Goal: Find specific page/section: Find specific page/section

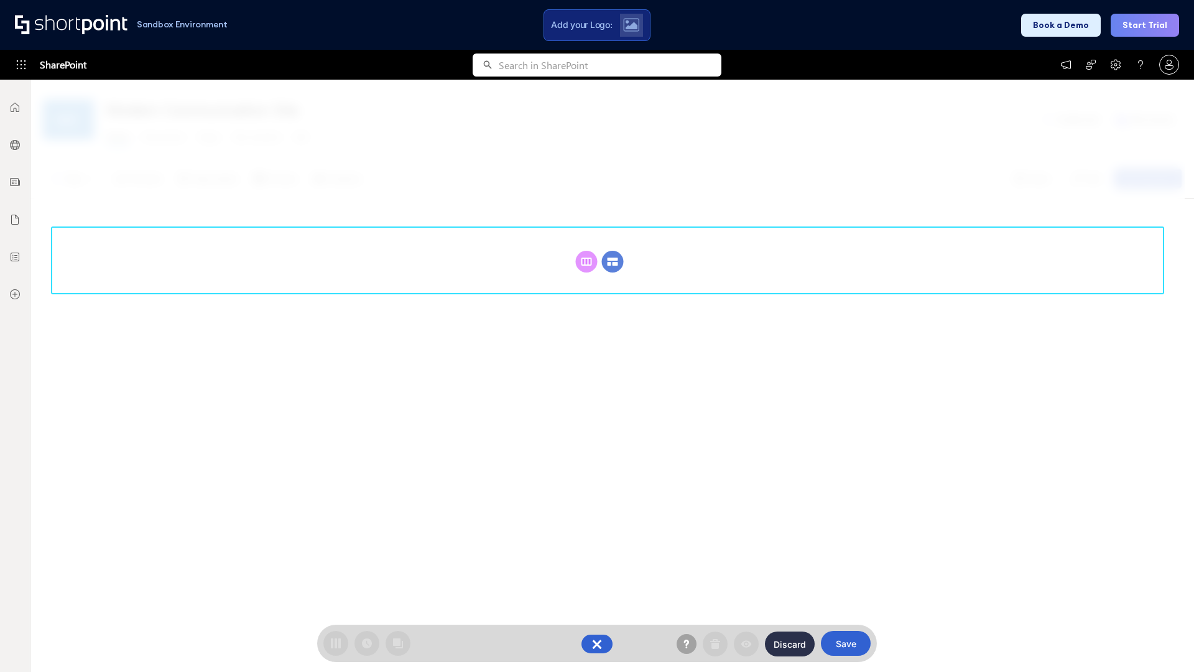
click at [613, 261] on circle at bounding box center [613, 262] width 22 height 22
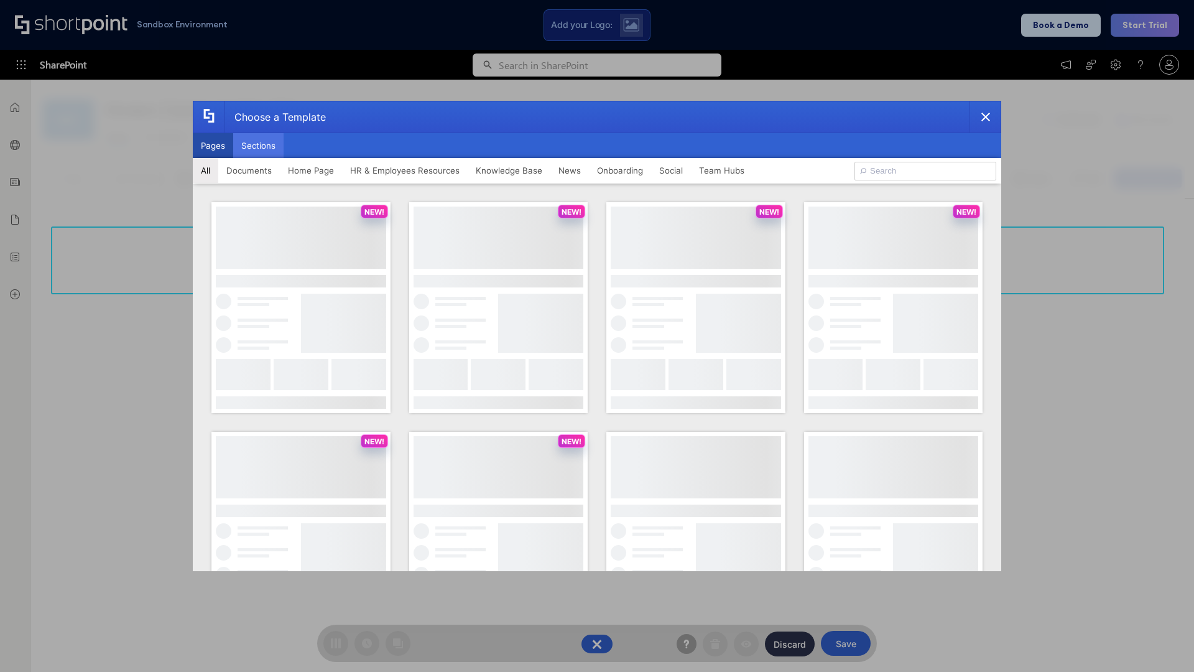
click at [258, 146] on button "Sections" at bounding box center [258, 145] width 50 height 25
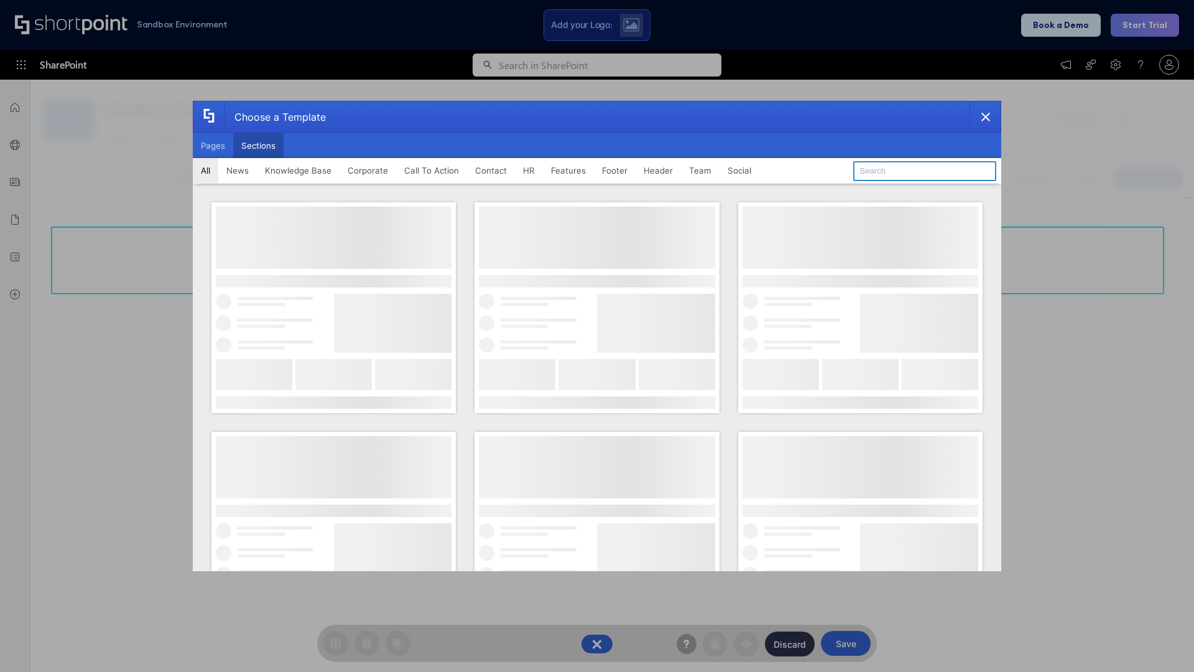
type input "Knowledge Base"
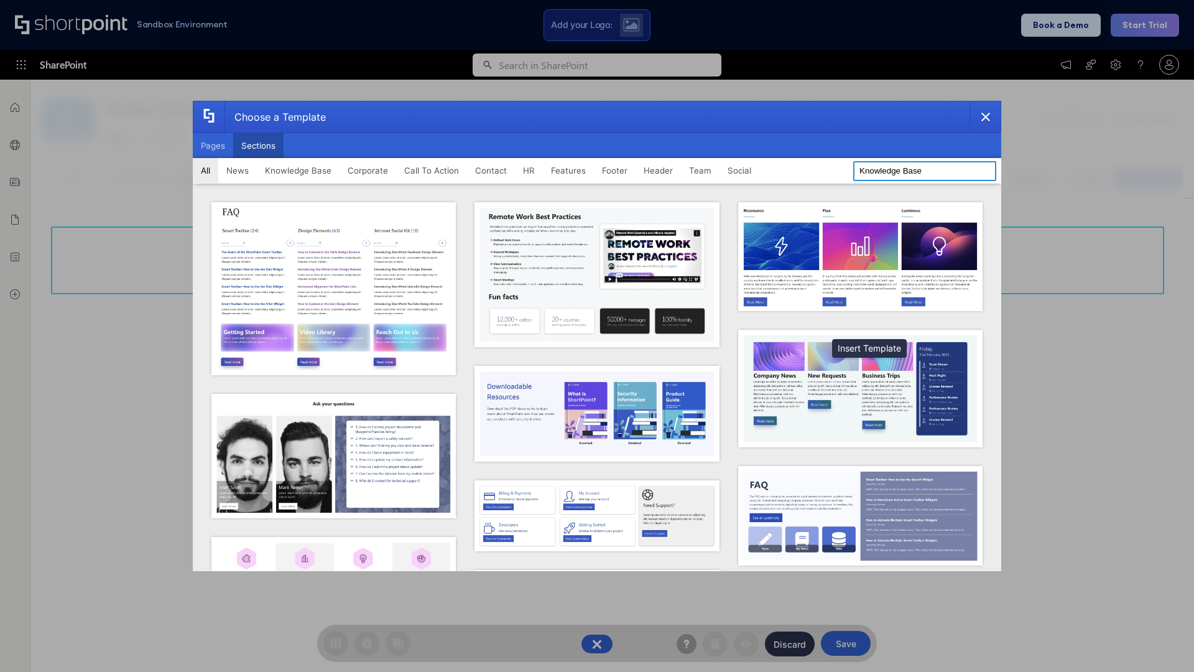
scroll to position [286, 0]
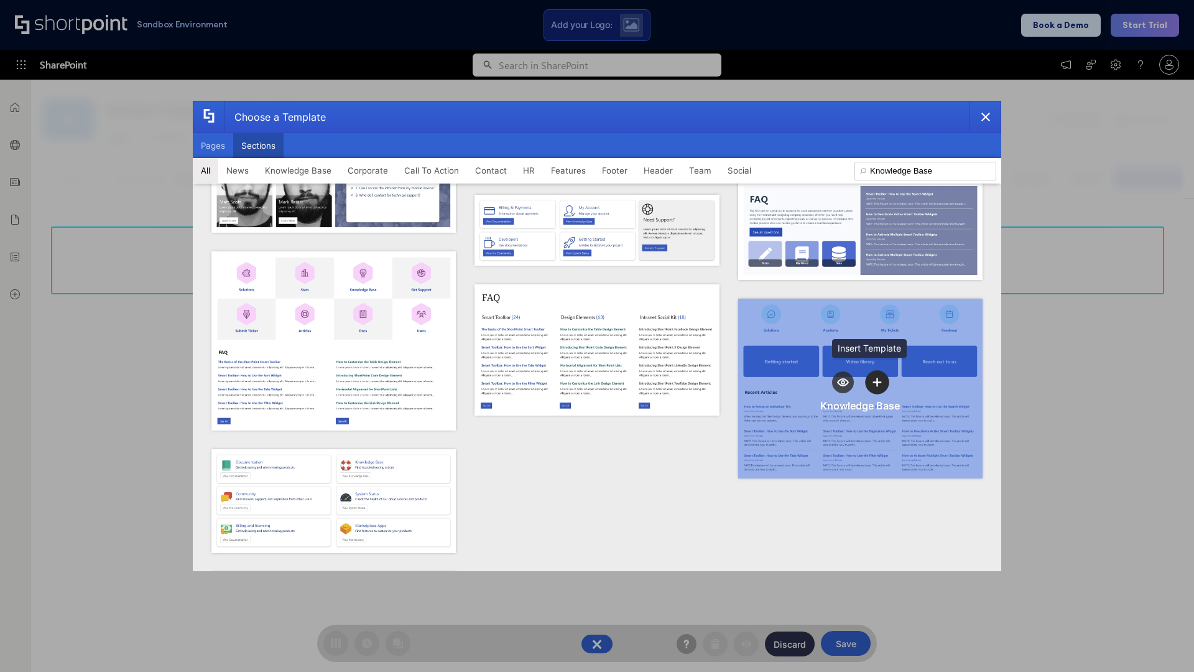
click at [873, 378] on icon "template selector" at bounding box center [877, 382] width 9 height 9
